Goal: Navigation & Orientation: Understand site structure

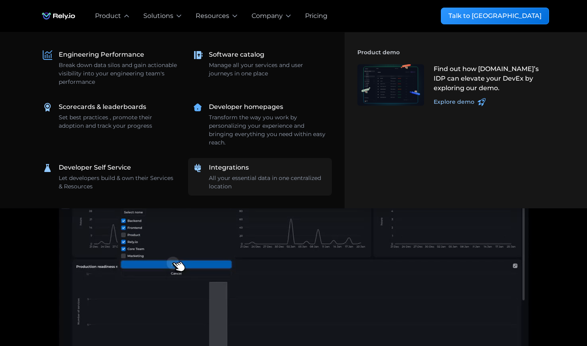
click at [226, 191] on link "Integrations All your essential data in one centralized location" at bounding box center [260, 177] width 144 height 38
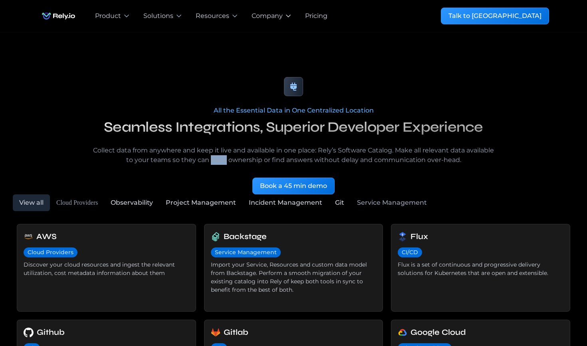
click at [220, 157] on p "Collect data from anywhere and keep it live and available in one place: Rely’s …" at bounding box center [293, 155] width 409 height 19
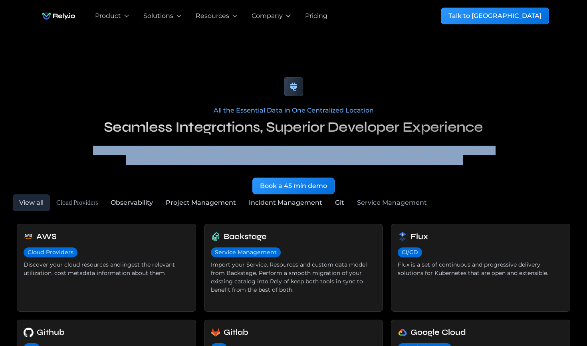
click at [220, 157] on p "Collect data from anywhere and keep it live and available in one place: Rely’s …" at bounding box center [293, 155] width 409 height 19
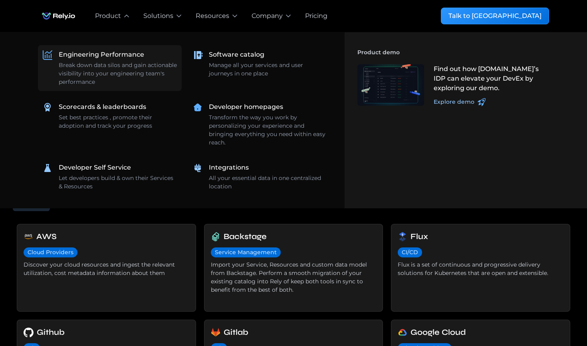
click at [123, 85] on div "Break down data silos and gain actionable visibility into your engineering team…" at bounding box center [118, 73] width 118 height 25
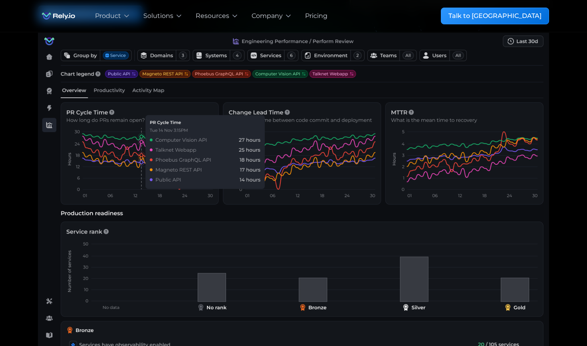
scroll to position [153, 0]
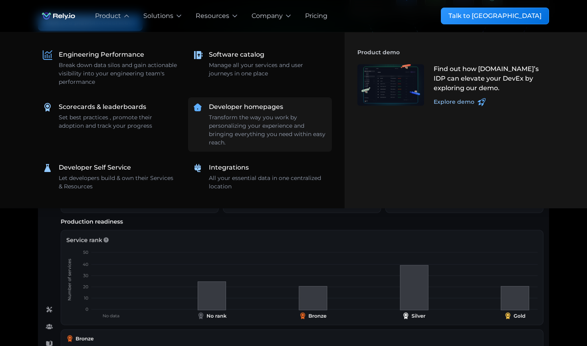
click at [279, 119] on div "Transform the way you work by personalizing your experience and bringing everyt…" at bounding box center [268, 130] width 118 height 34
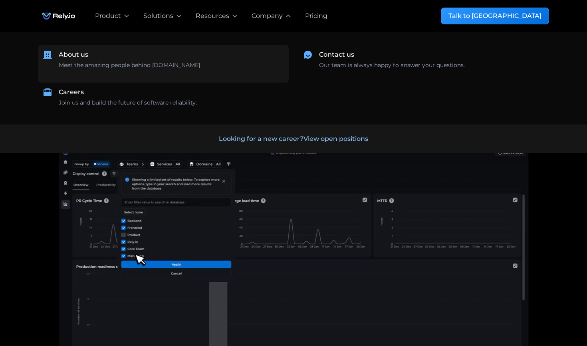
click at [116, 72] on div "Meet the amazing people behind [DOMAIN_NAME] ‍" at bounding box center [129, 69] width 141 height 17
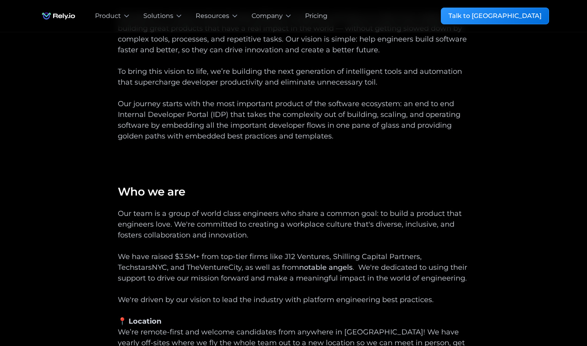
scroll to position [185, 0]
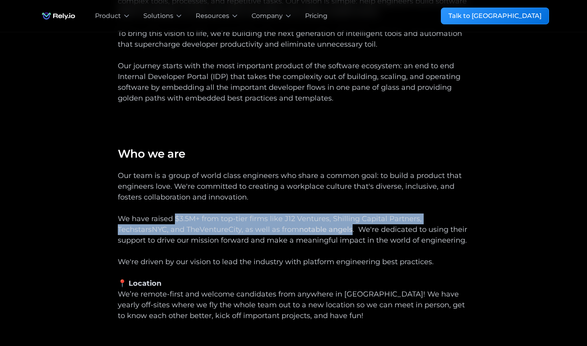
drag, startPoint x: 174, startPoint y: 219, endPoint x: 352, endPoint y: 228, distance: 177.9
click at [352, 228] on div "Our team is a group of world class engineers who share a common goal: to build …" at bounding box center [293, 251] width 351 height 162
copy div "$3.5M+ from top-tier firms like J12 Ventures, Shilling Capital Partners, Techst…"
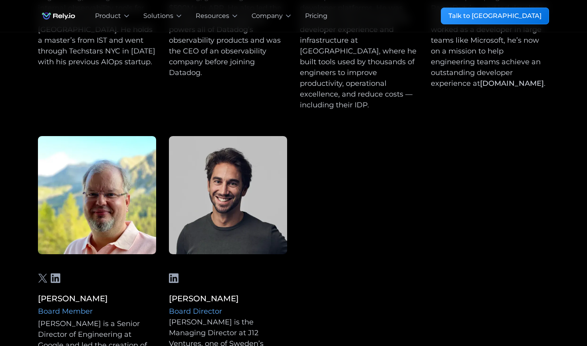
scroll to position [834, 0]
